Goal: Find specific page/section: Find specific page/section

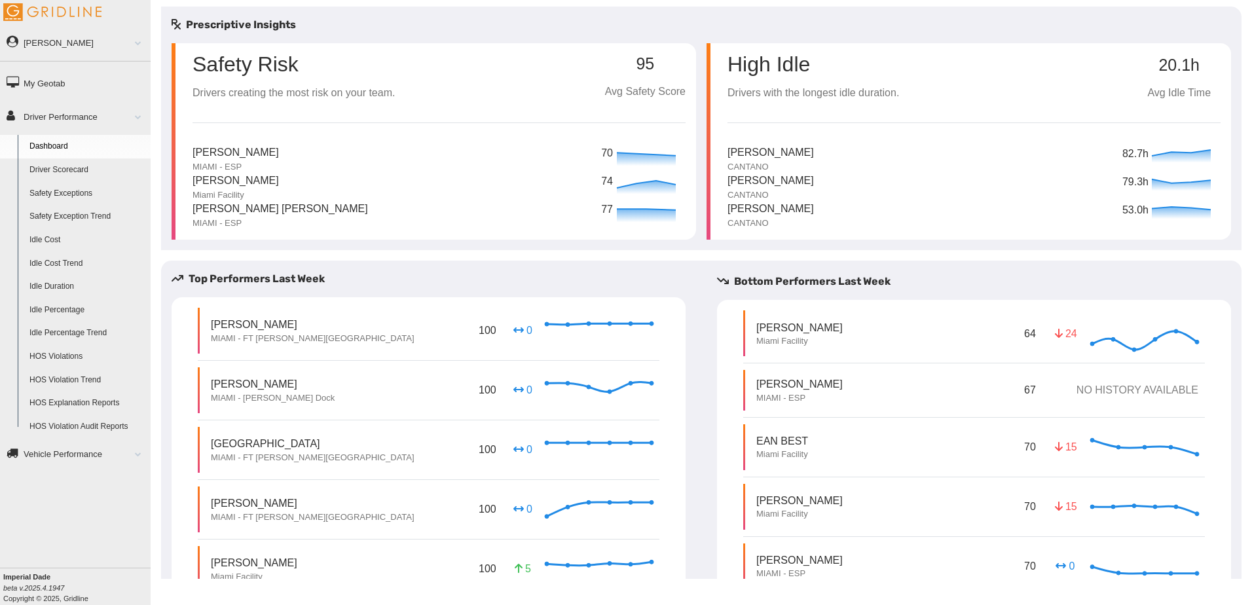
click at [86, 170] on link "Driver Scorecard" at bounding box center [87, 170] width 127 height 24
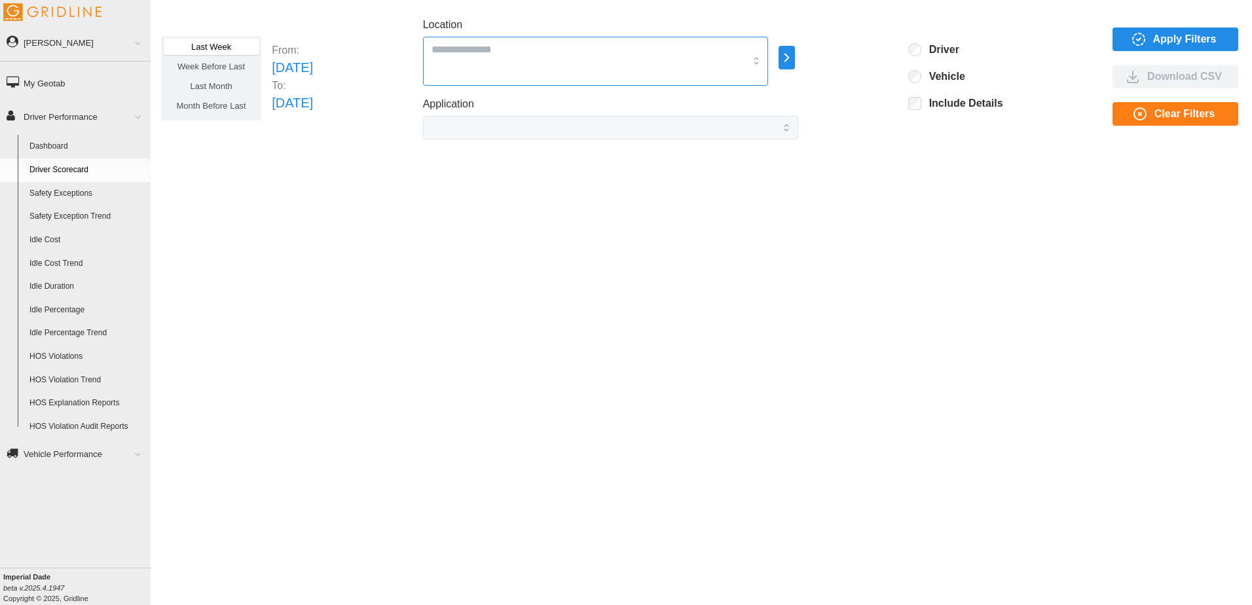
click at [641, 46] on input "Location" at bounding box center [588, 49] width 314 height 17
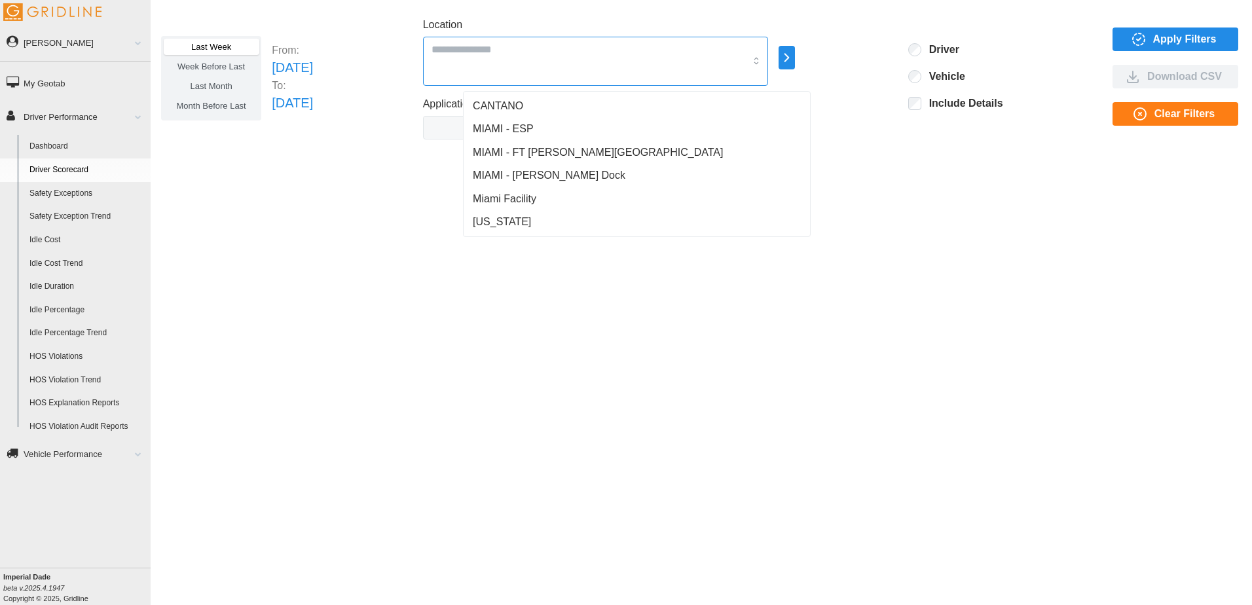
click at [523, 145] on span "MIAMI - FT [PERSON_NAME][GEOGRAPHIC_DATA]" at bounding box center [598, 153] width 250 height 16
click at [564, 173] on span "MIAMI - [PERSON_NAME] Dock" at bounding box center [549, 176] width 153 height 16
click at [545, 194] on div "Miami Facility" at bounding box center [636, 199] width 341 height 24
click at [794, 61] on icon "button" at bounding box center [786, 58] width 15 height 16
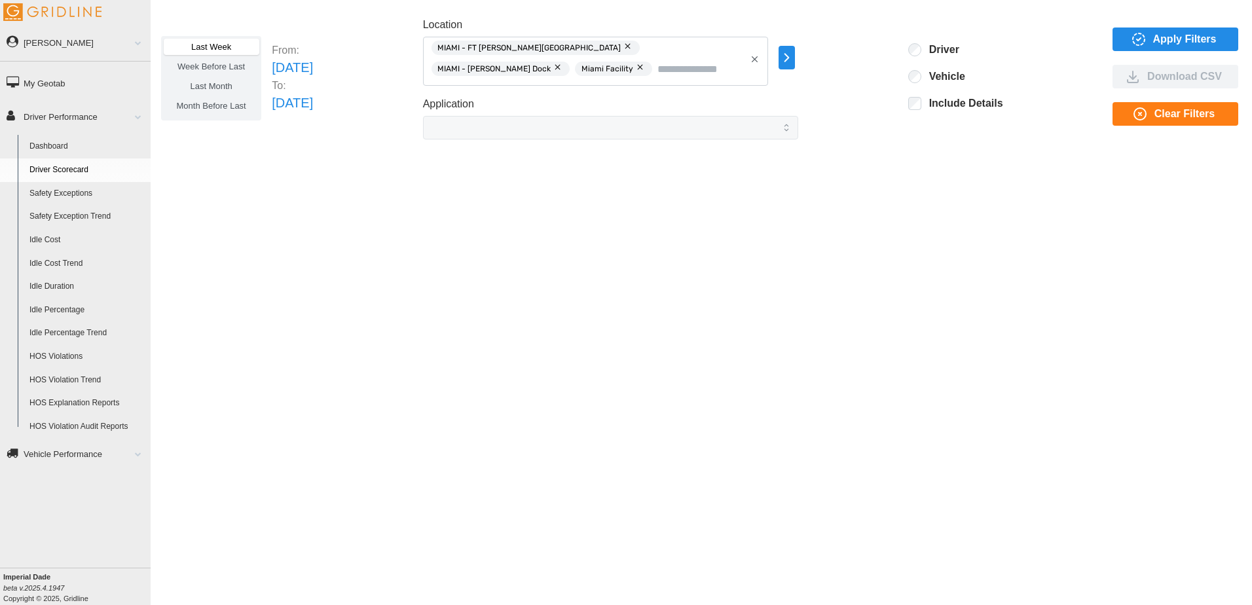
click at [1177, 45] on span "Apply Filters" at bounding box center [1185, 39] width 64 height 22
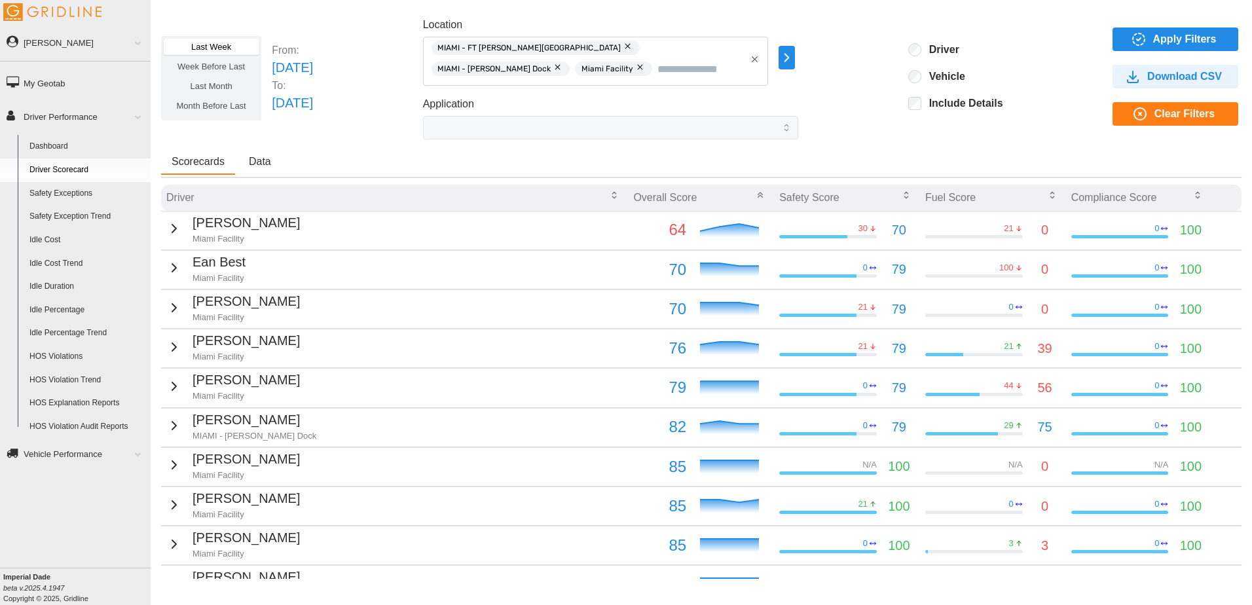
click at [172, 228] on icon "button" at bounding box center [174, 229] width 4 height 8
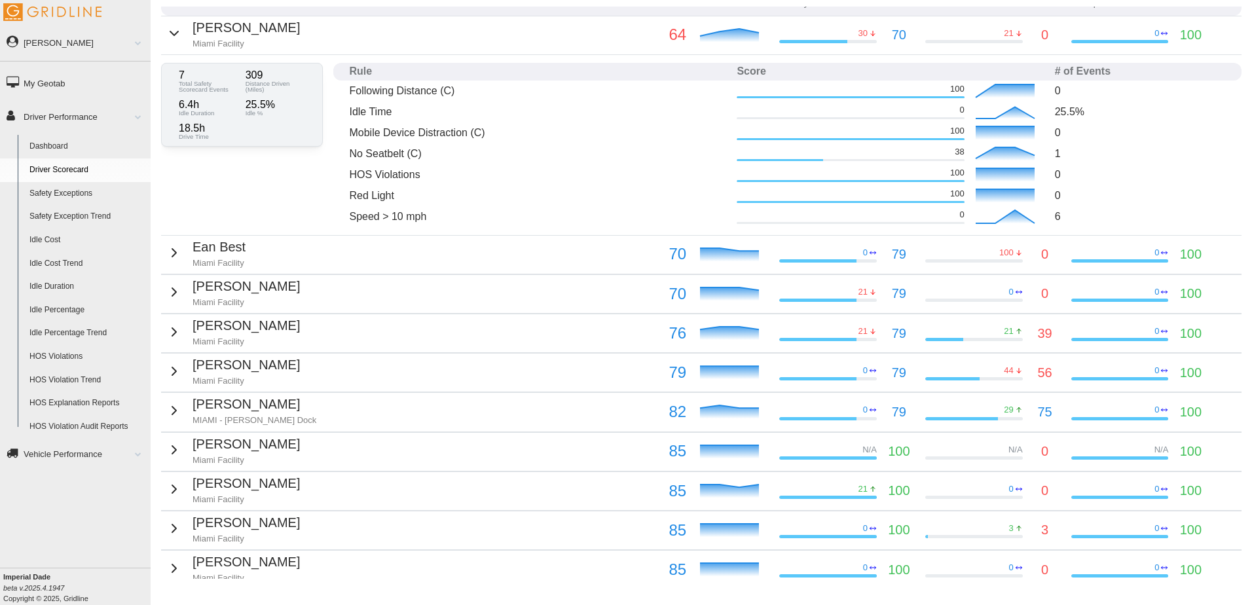
scroll to position [196, 0]
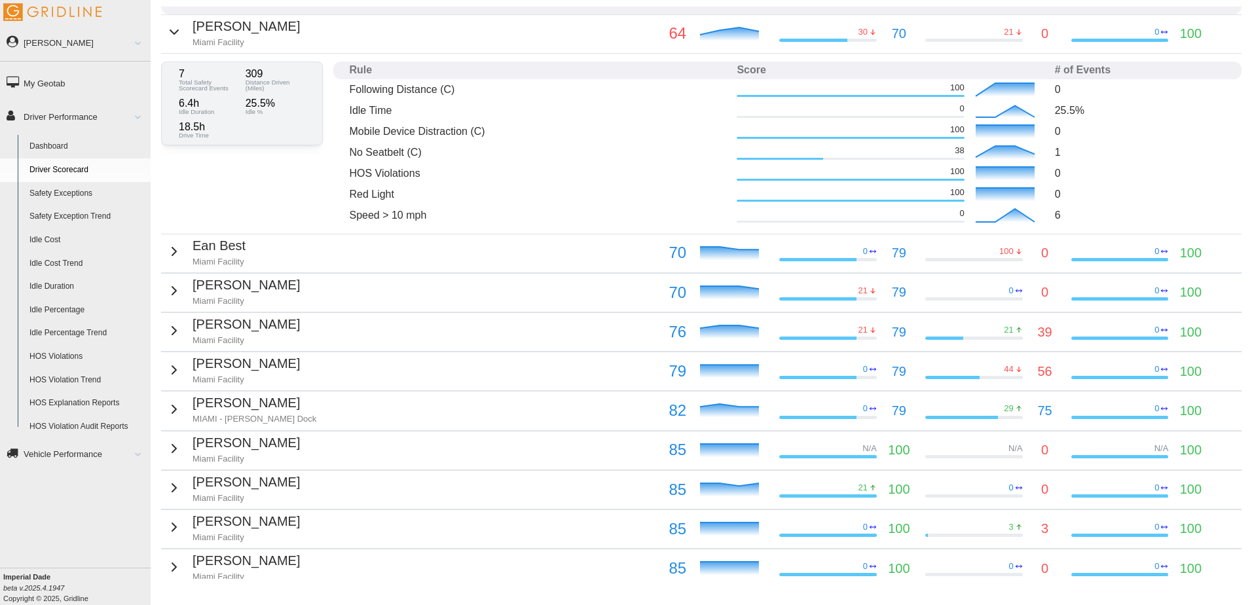
click at [170, 255] on icon "button" at bounding box center [174, 252] width 16 height 16
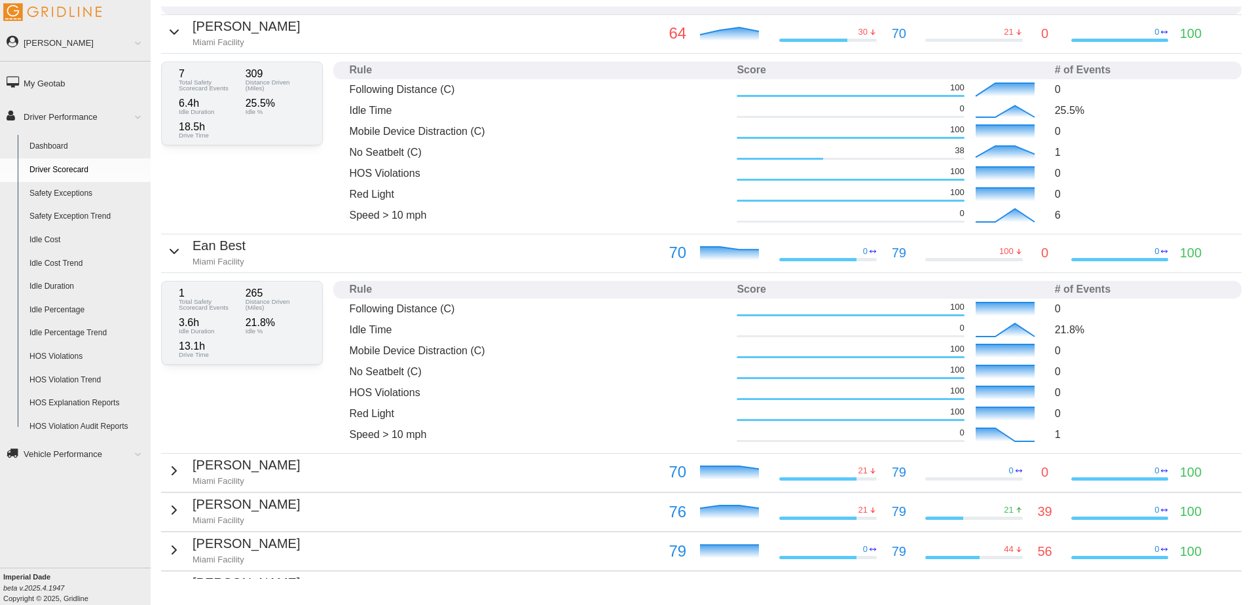
click at [168, 470] on icon "button" at bounding box center [174, 471] width 16 height 16
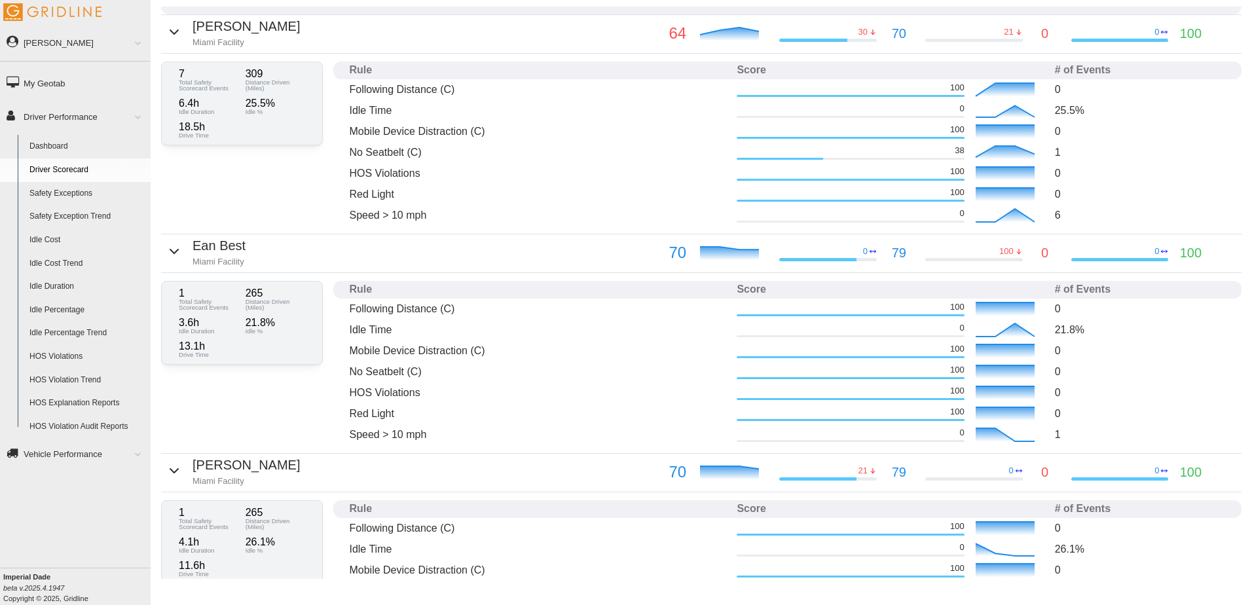
click at [169, 467] on icon "button" at bounding box center [174, 471] width 16 height 16
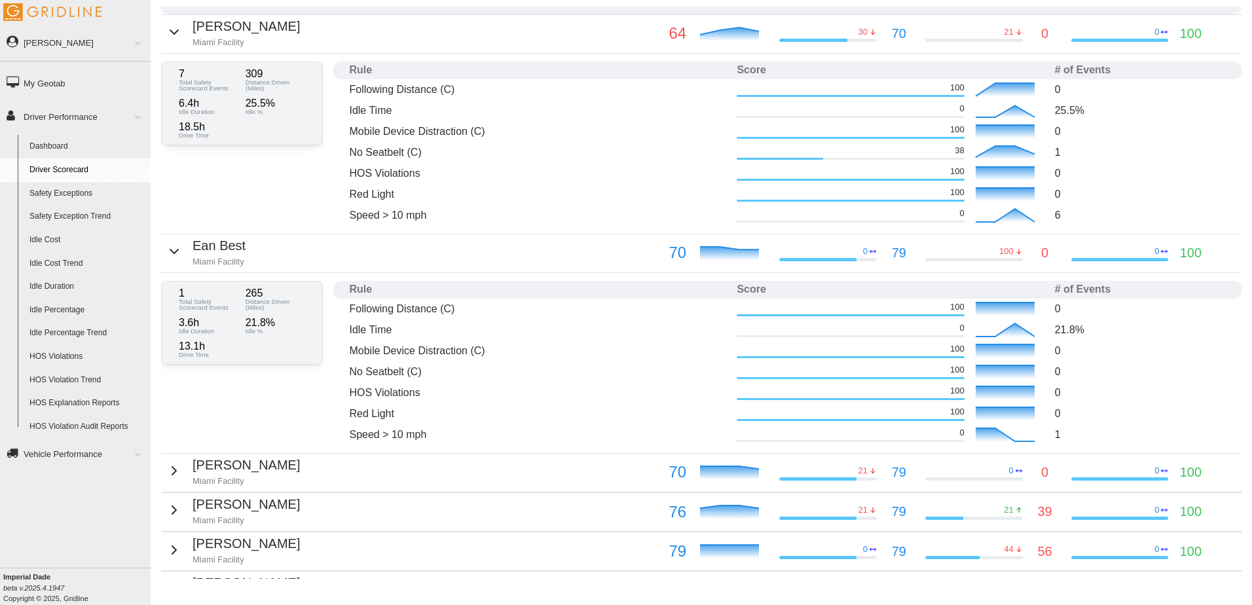
click at [170, 32] on icon "button" at bounding box center [174, 32] width 8 height 4
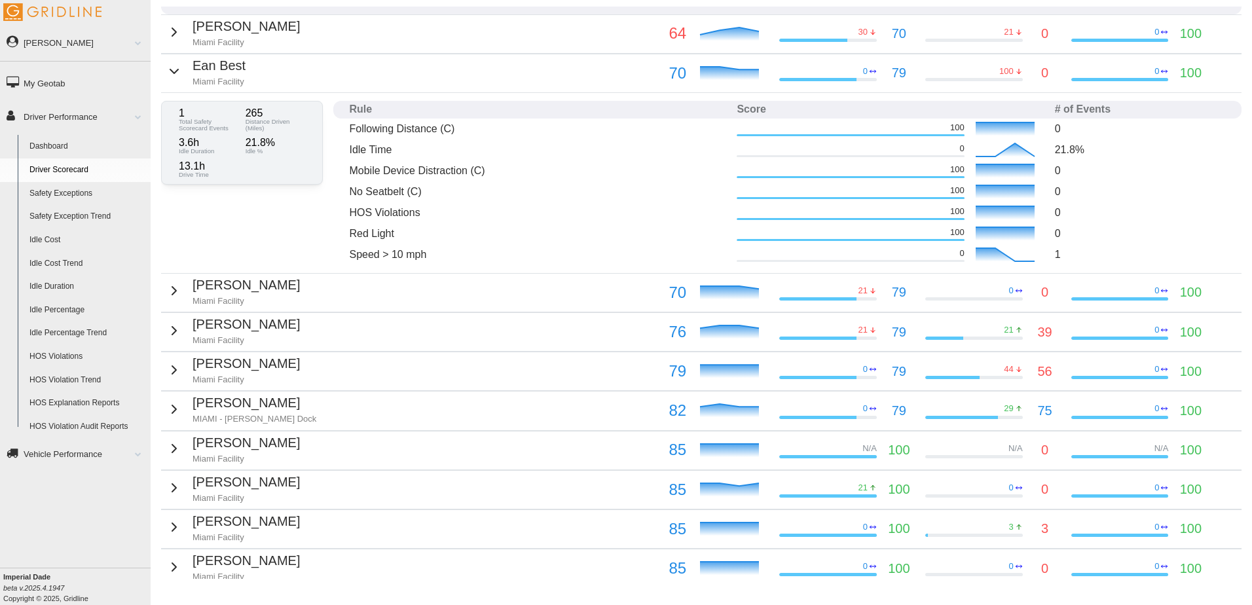
click at [171, 65] on icon "button" at bounding box center [174, 72] width 16 height 16
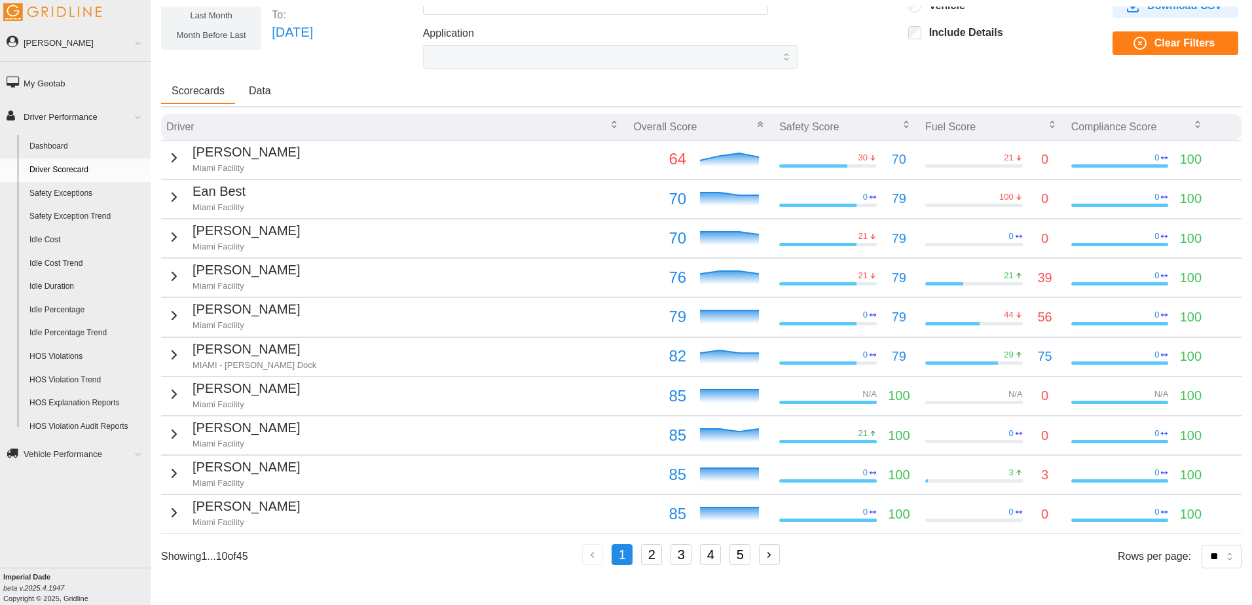
scroll to position [81, 0]
click at [172, 229] on icon "button" at bounding box center [174, 237] width 16 height 16
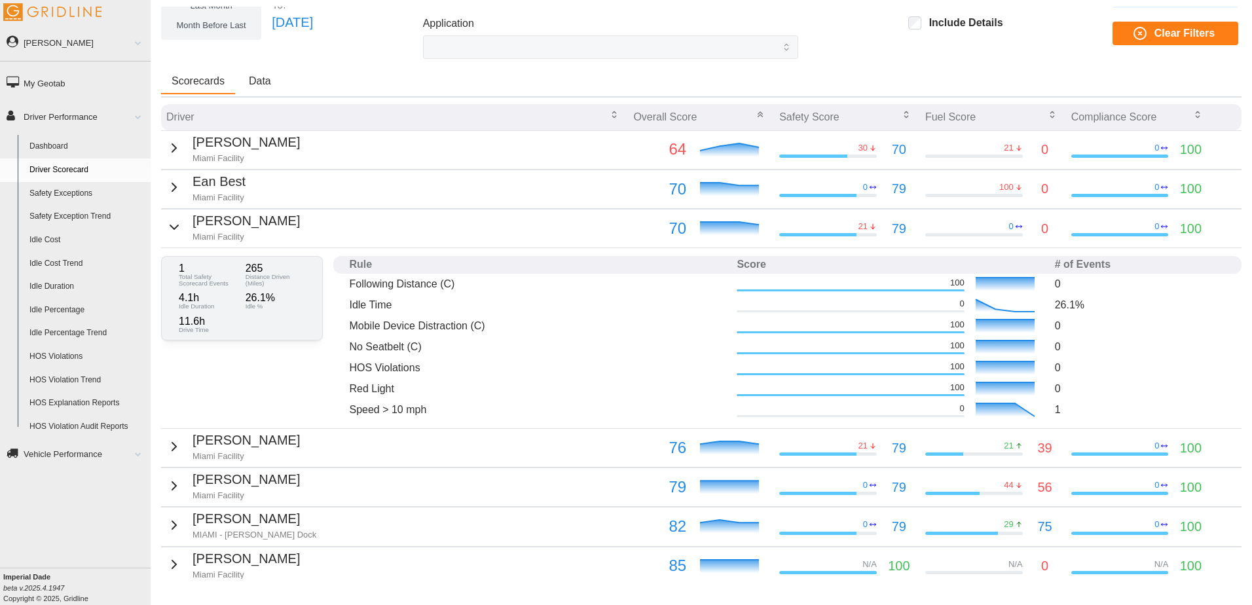
click at [171, 448] on icon "button" at bounding box center [174, 447] width 16 height 16
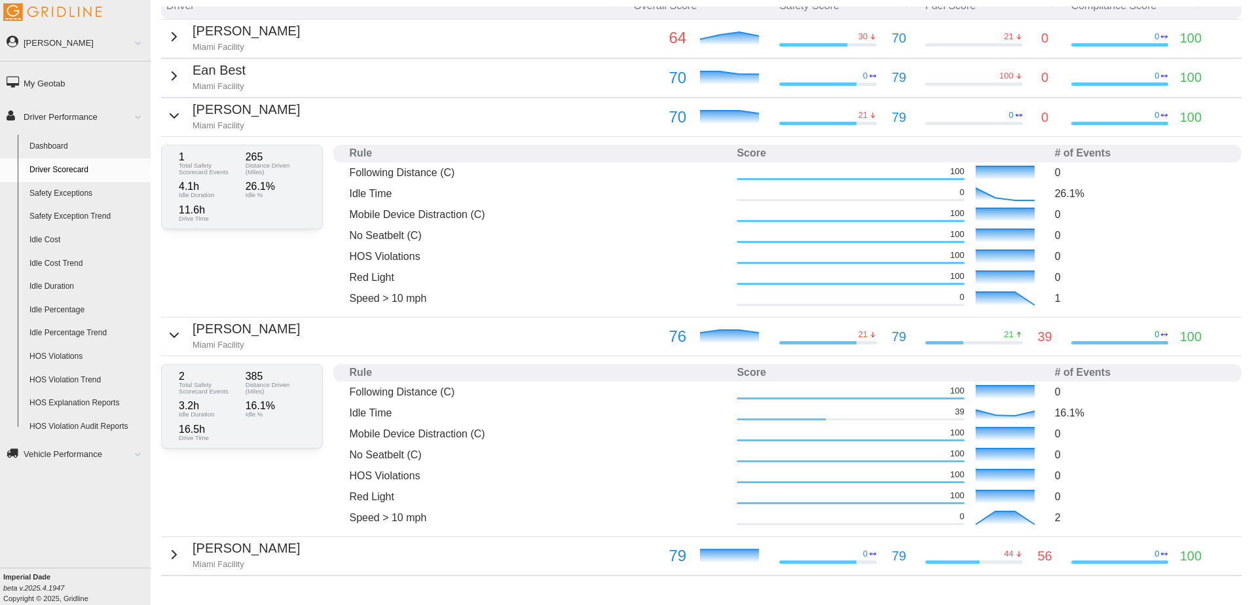
scroll to position [211, 0]
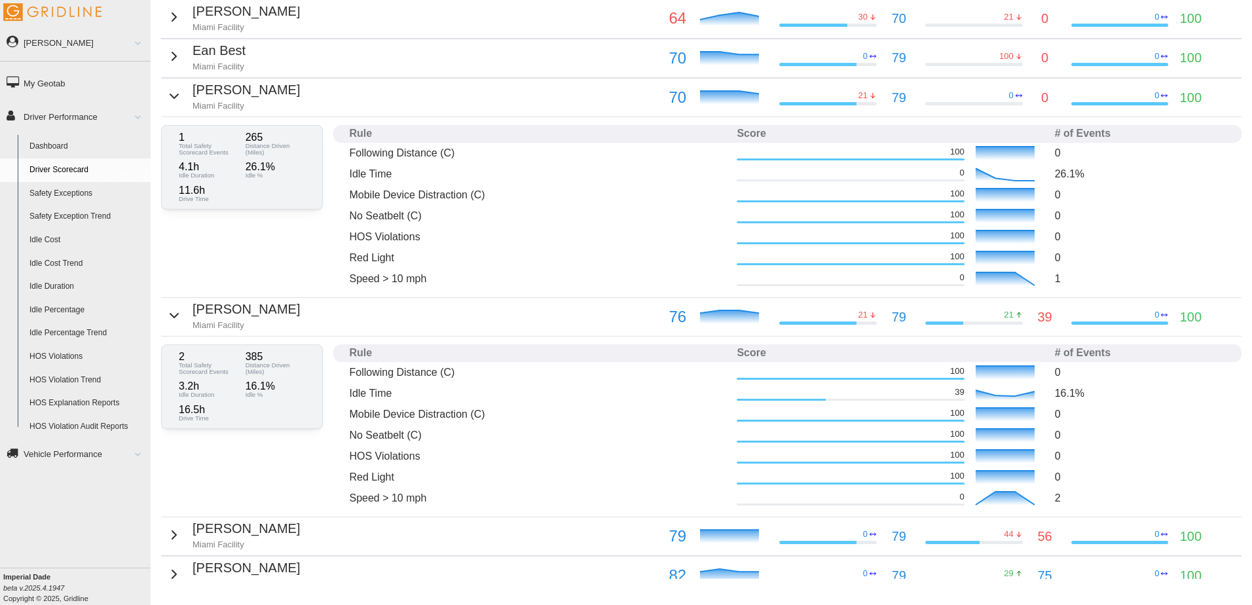
click at [175, 96] on icon "button" at bounding box center [174, 96] width 16 height 16
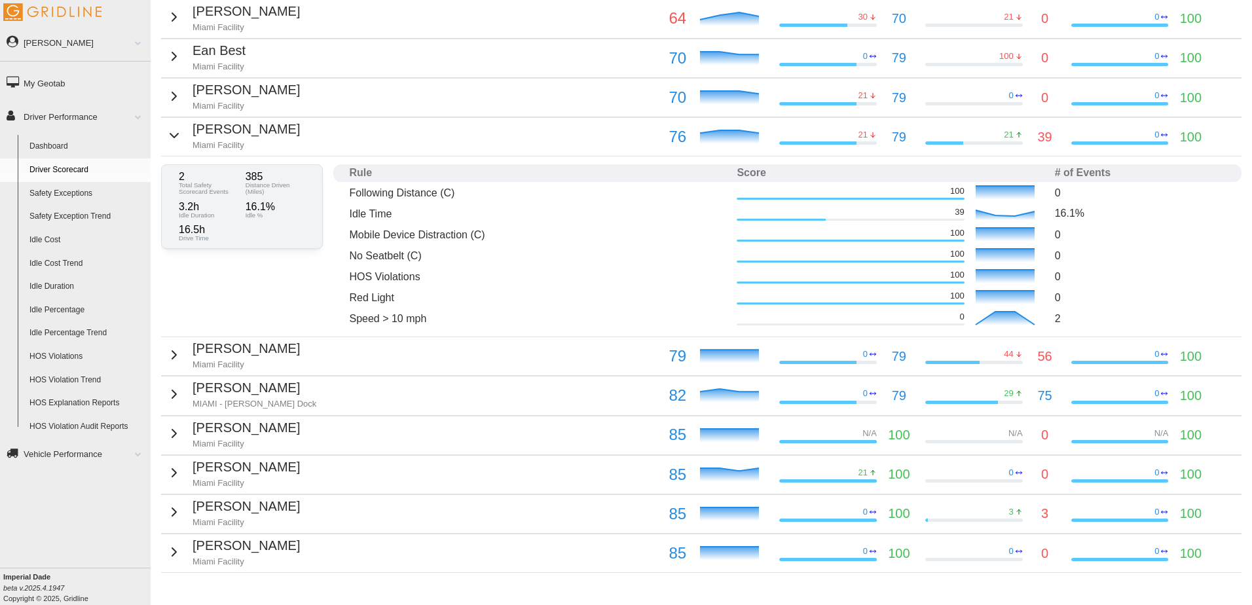
click at [170, 133] on icon "button" at bounding box center [174, 136] width 16 height 16
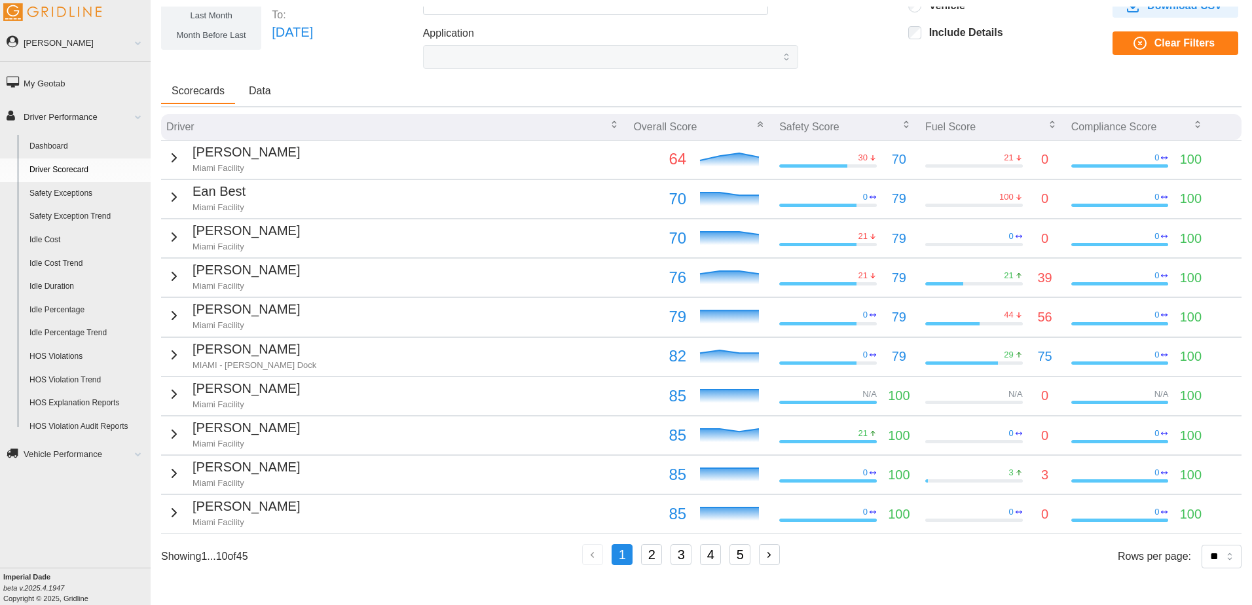
scroll to position [81, 0]
click at [172, 308] on icon "button" at bounding box center [174, 316] width 16 height 16
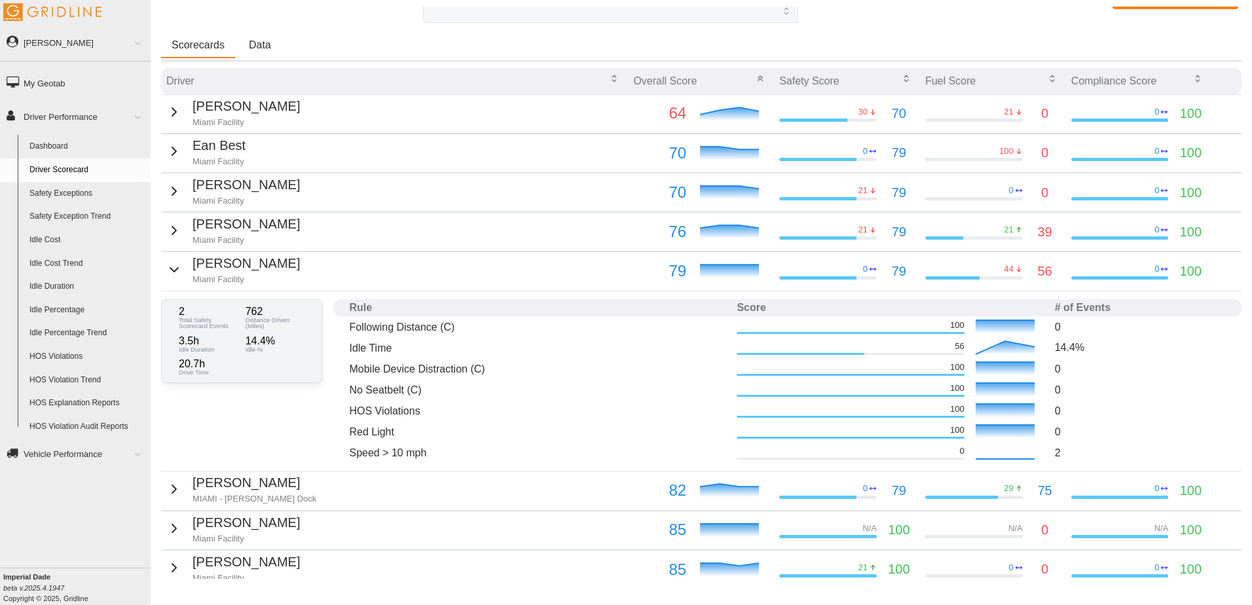
scroll to position [146, 0]
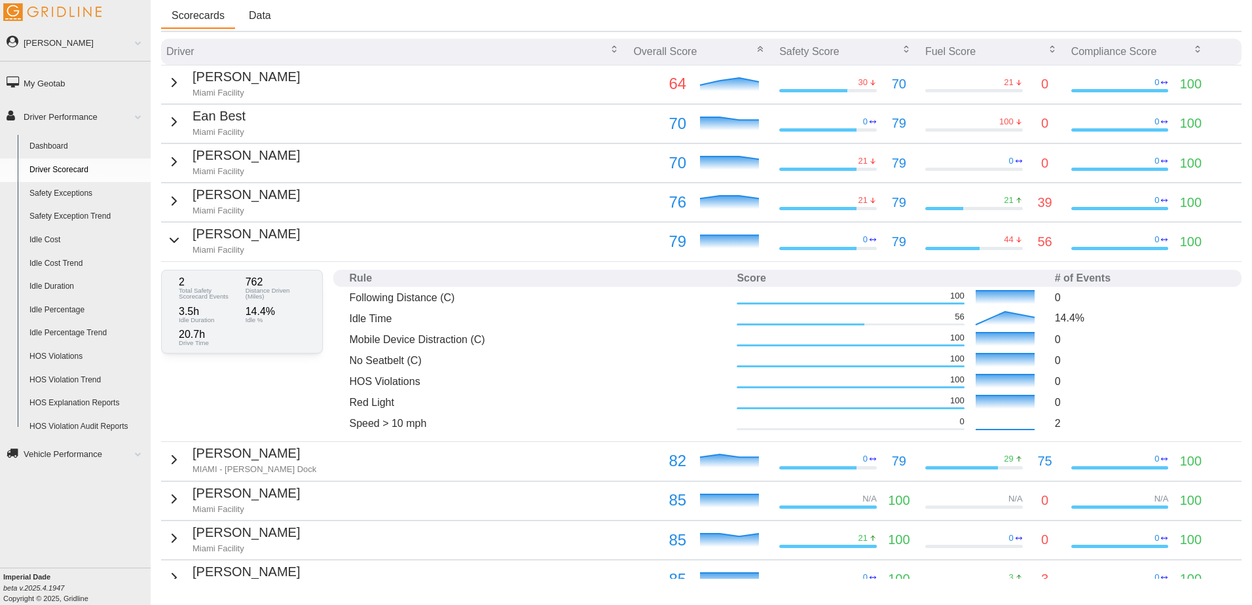
click at [49, 305] on link "Idle Percentage" at bounding box center [87, 311] width 127 height 24
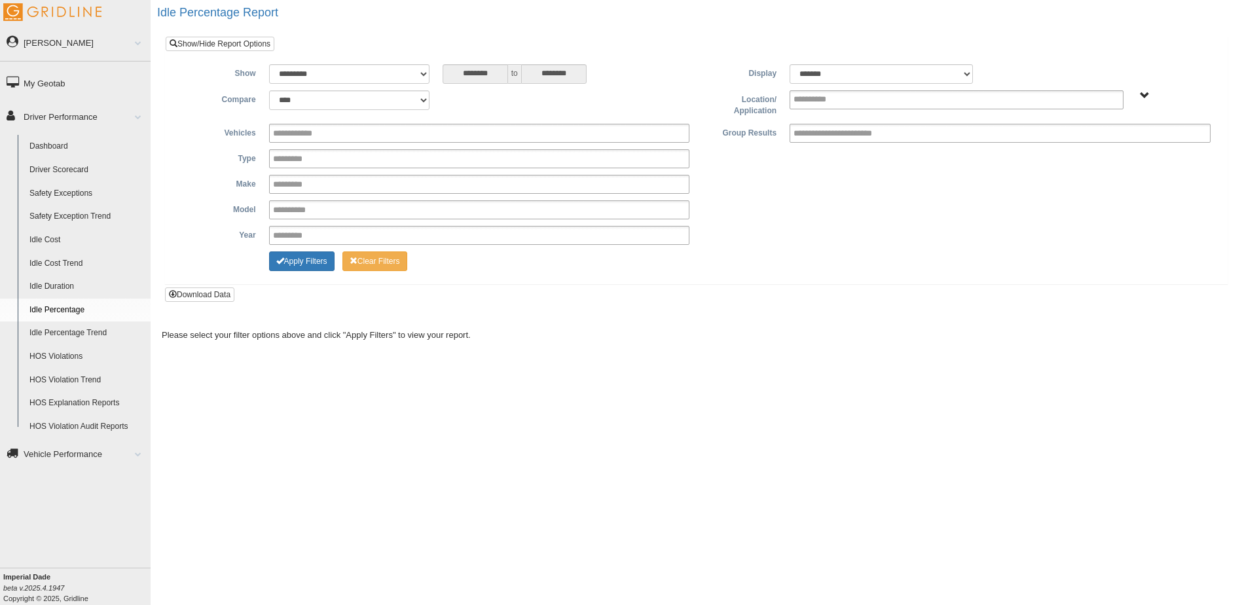
click at [1144, 94] on span "MIAMI - ESP MIAMI - FT Myers Cross Dock MIAMI - Stuart Cross Dock Miami Facilit…" at bounding box center [1145, 96] width 10 height 10
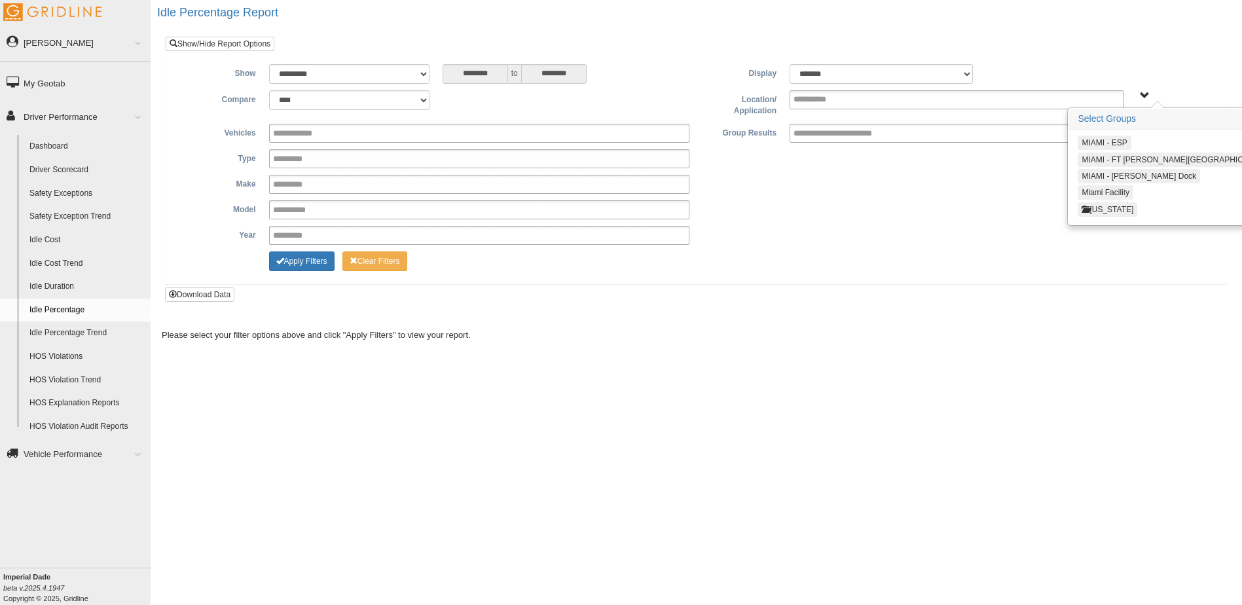
click at [1125, 158] on button "MIAMI - FT [PERSON_NAME][GEOGRAPHIC_DATA]" at bounding box center [1176, 160] width 196 height 14
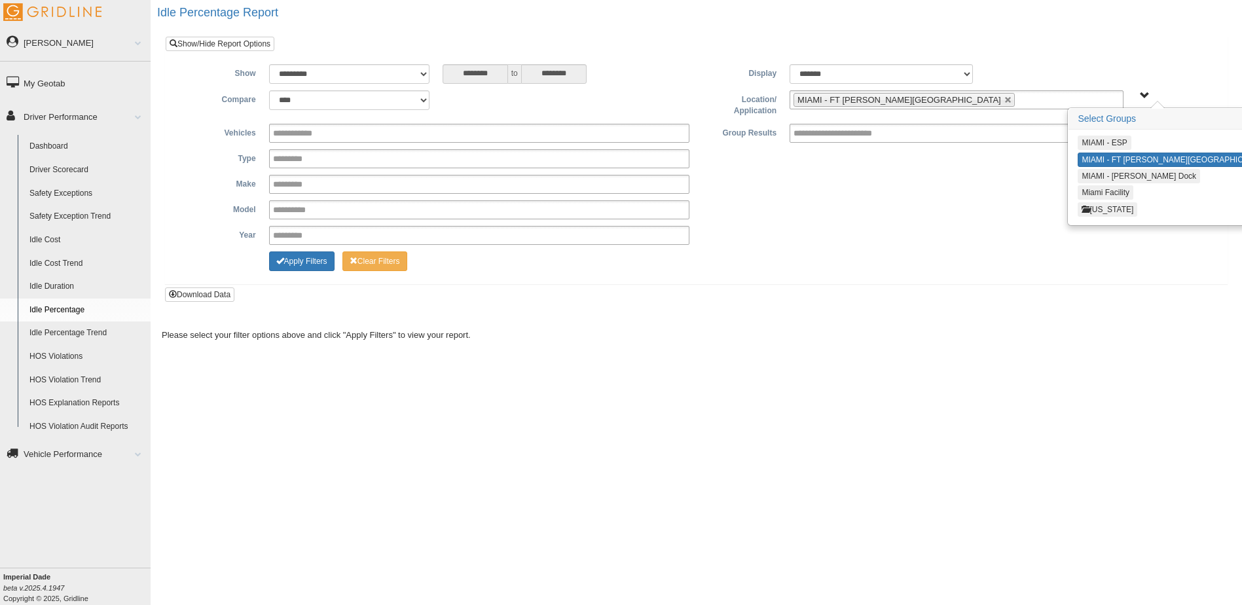
click at [1125, 174] on button "MIAMI - [PERSON_NAME] Dock" at bounding box center [1139, 176] width 122 height 14
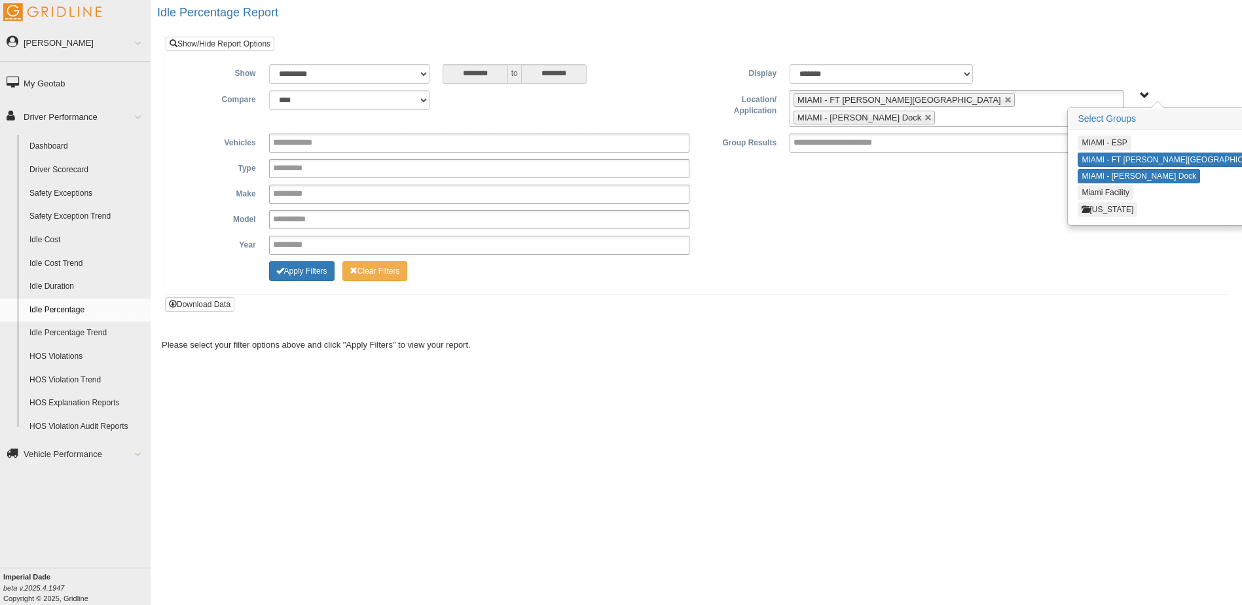
click at [1123, 188] on button "Miami Facility" at bounding box center [1106, 192] width 56 height 14
click at [299, 272] on button "Apply Filters" at bounding box center [301, 271] width 65 height 20
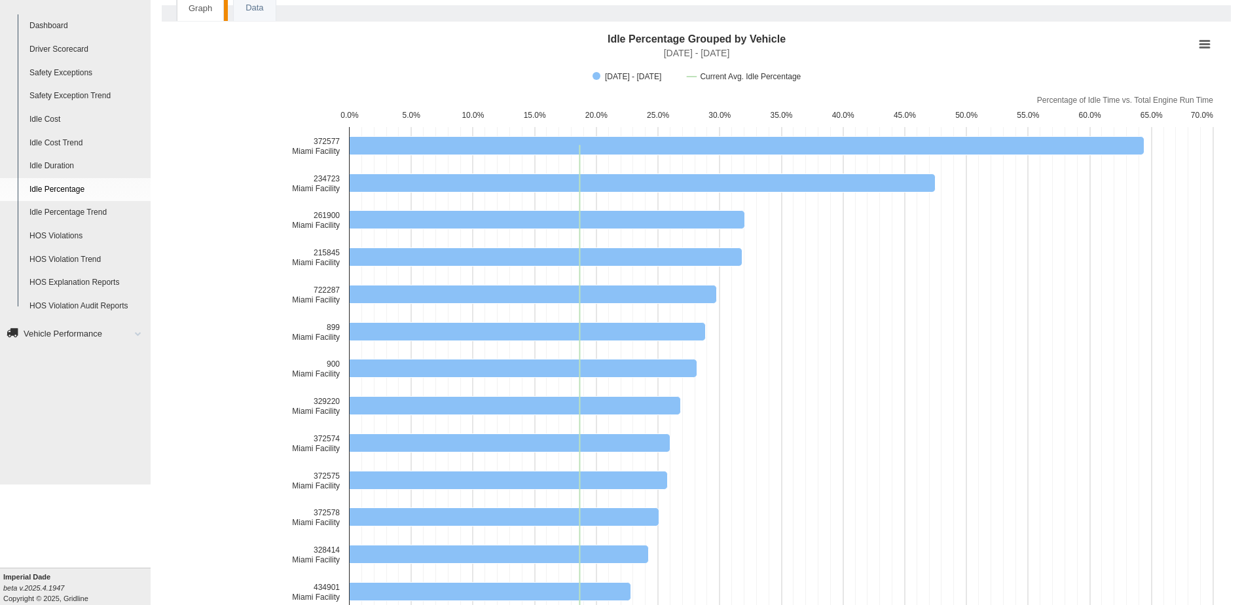
scroll to position [131, 0]
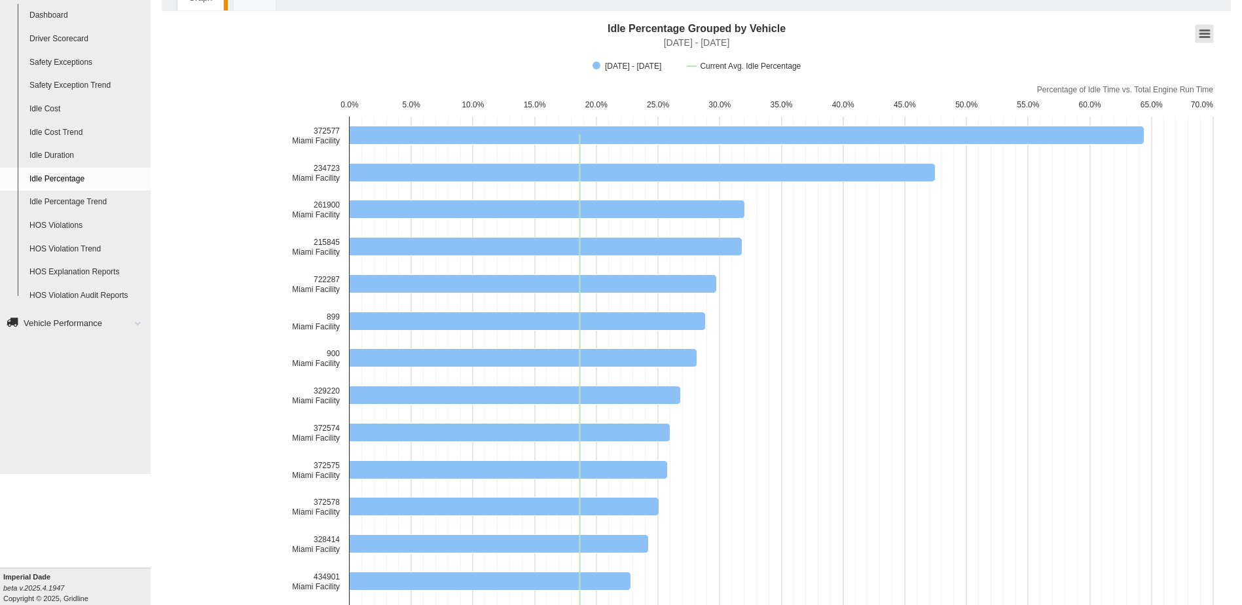
click at [1201, 35] on button "View chart menu, Idle Percentage Grouped by Vehicle" at bounding box center [1204, 34] width 18 height 18
click at [1168, 62] on li "Print chart" at bounding box center [1173, 62] width 73 height 11
